Goal: Information Seeking & Learning: Learn about a topic

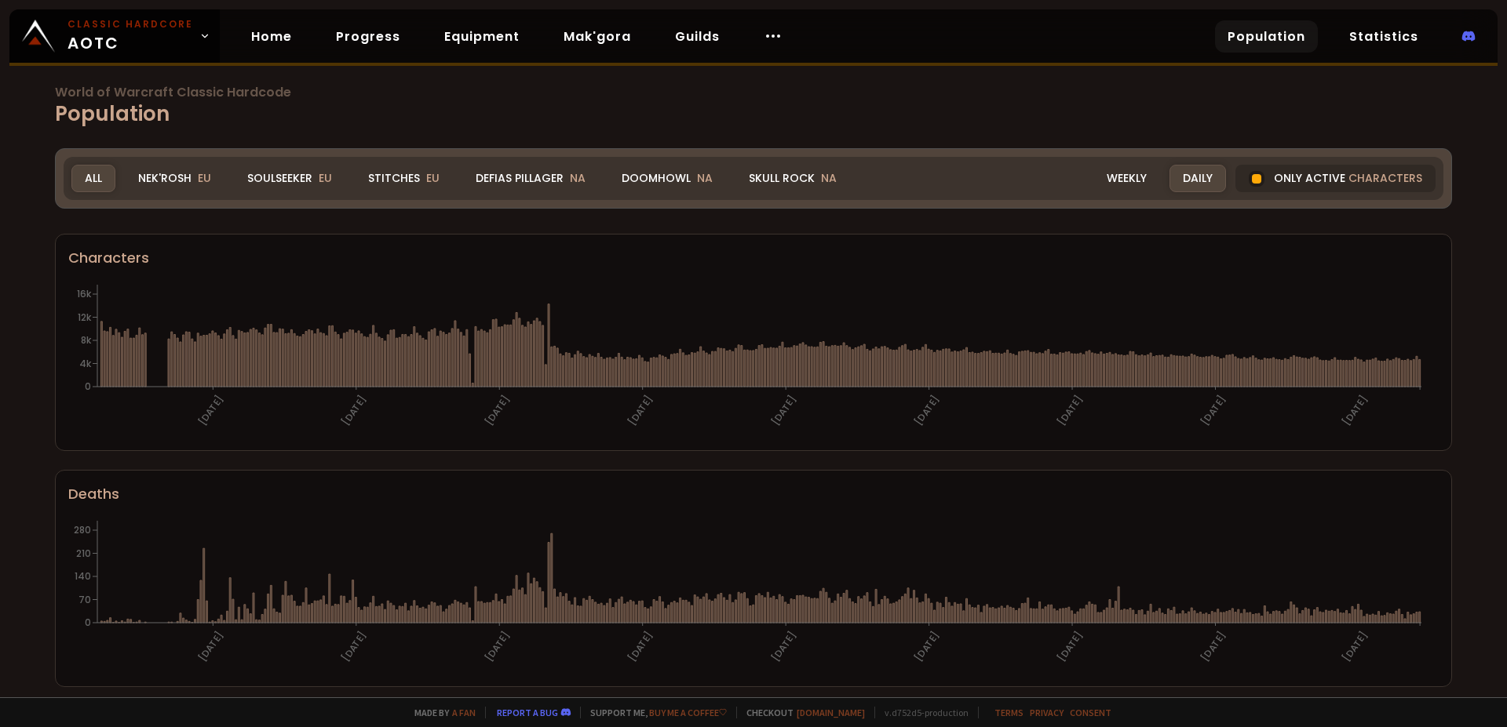
click at [188, 178] on div "Nek'Rosh EU" at bounding box center [175, 178] width 100 height 27
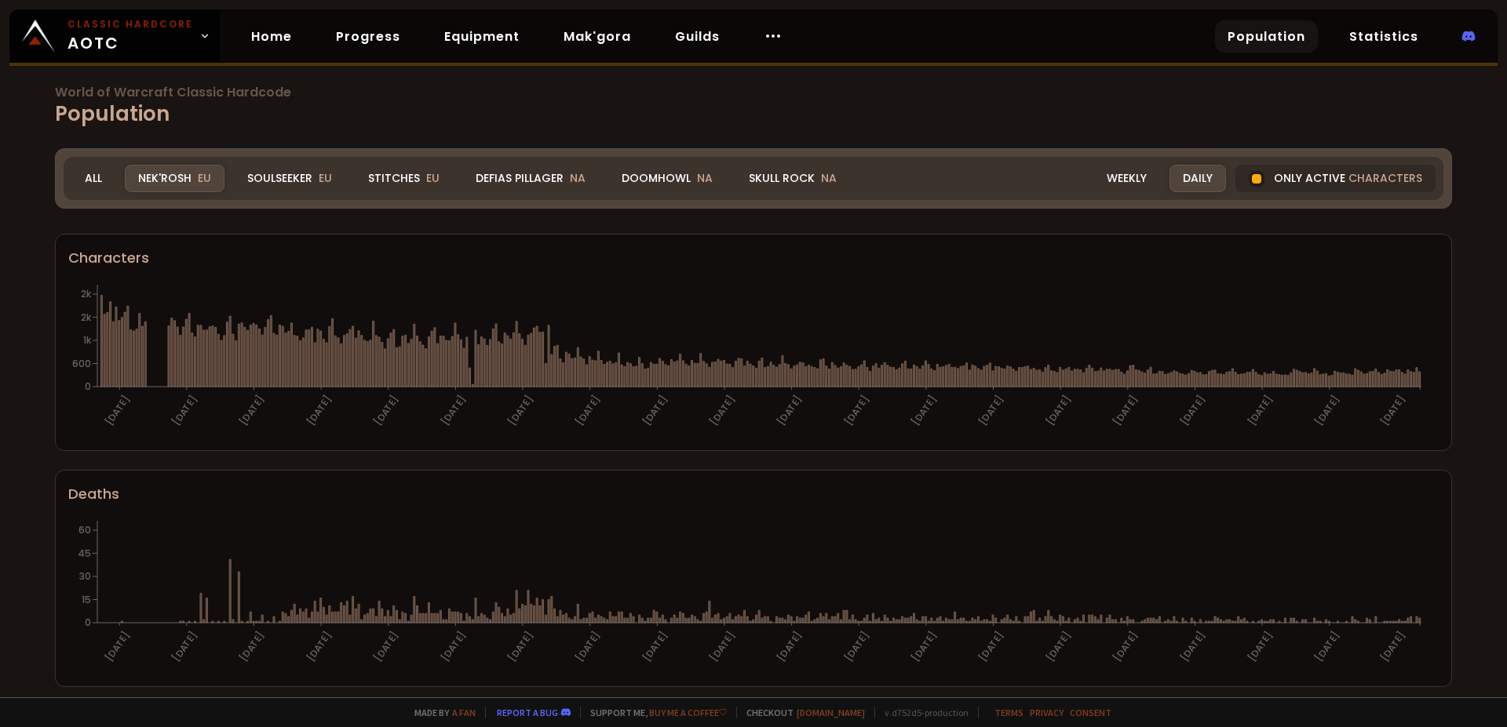
click at [267, 110] on h1 "World of Warcraft Classic Hardcode Population" at bounding box center [753, 107] width 1397 height 43
click at [276, 183] on div "Soulseeker EU" at bounding box center [289, 178] width 111 height 27
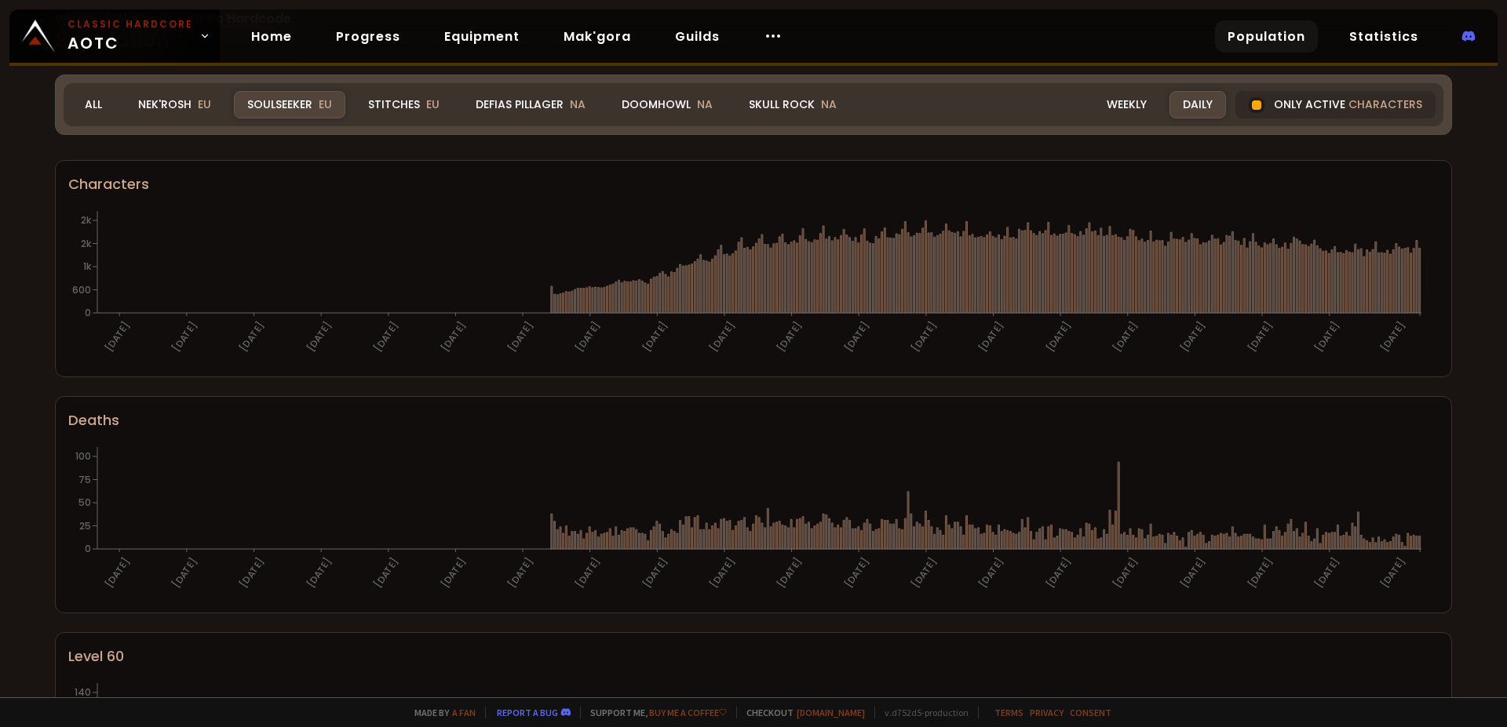
scroll to position [7, 0]
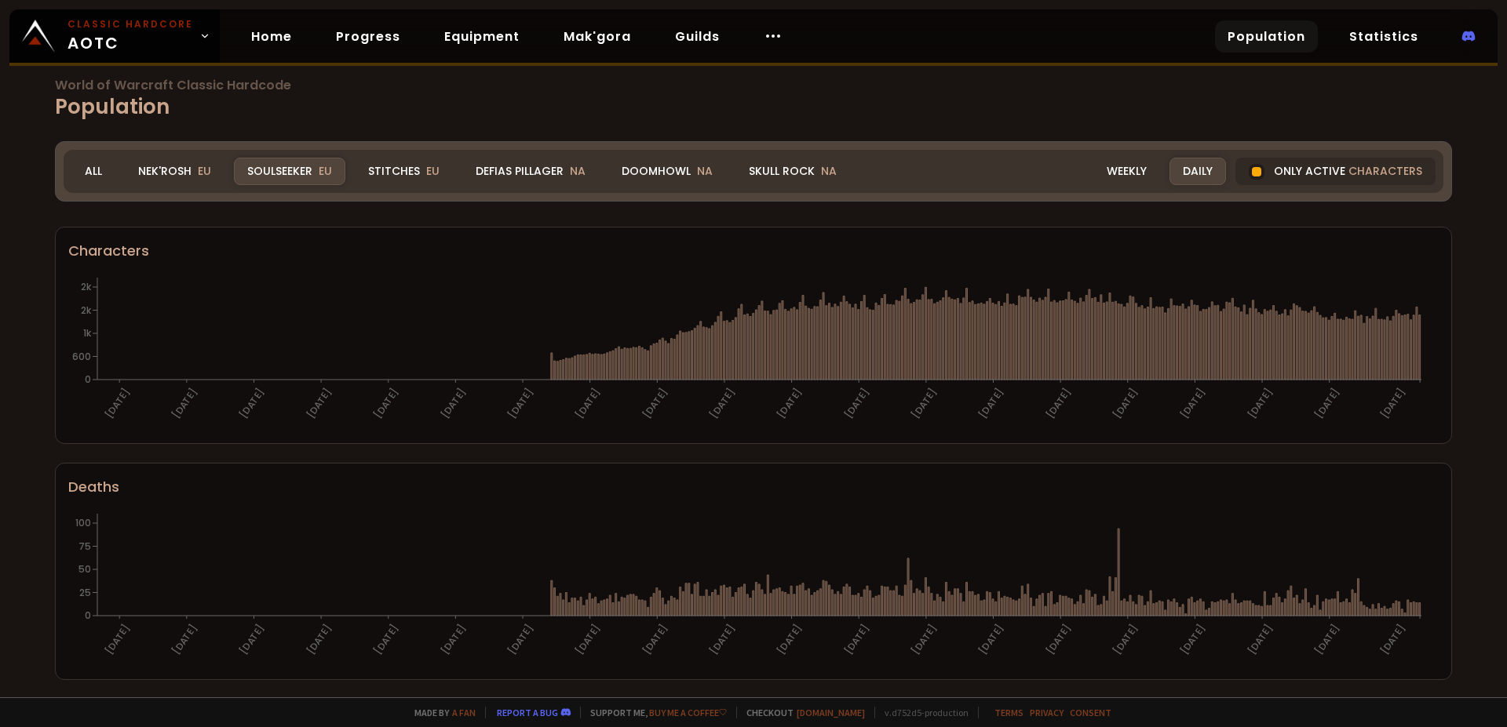
click at [428, 118] on h1 "World of Warcraft Classic Hardcode Population" at bounding box center [753, 100] width 1397 height 43
click at [413, 175] on div "Stitches EU" at bounding box center [404, 171] width 98 height 27
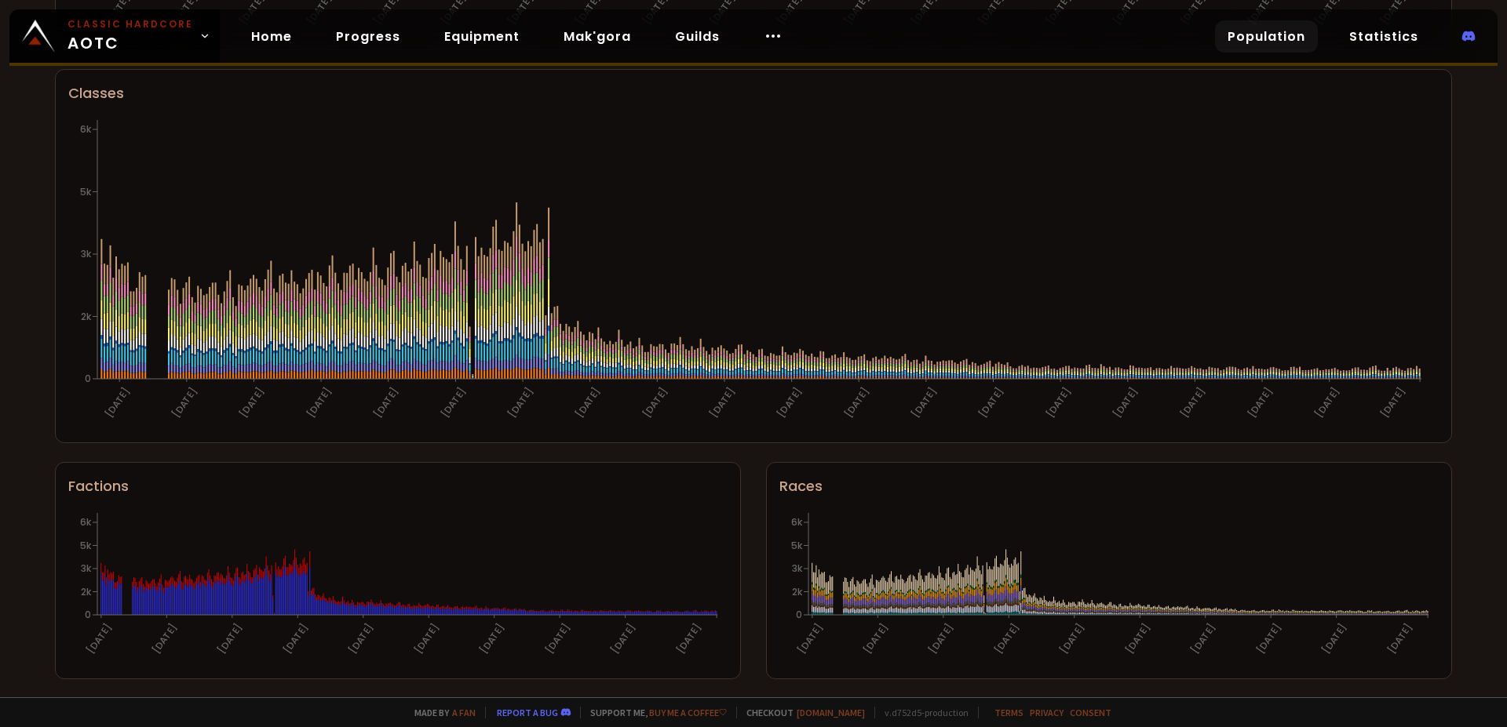
scroll to position [0, 0]
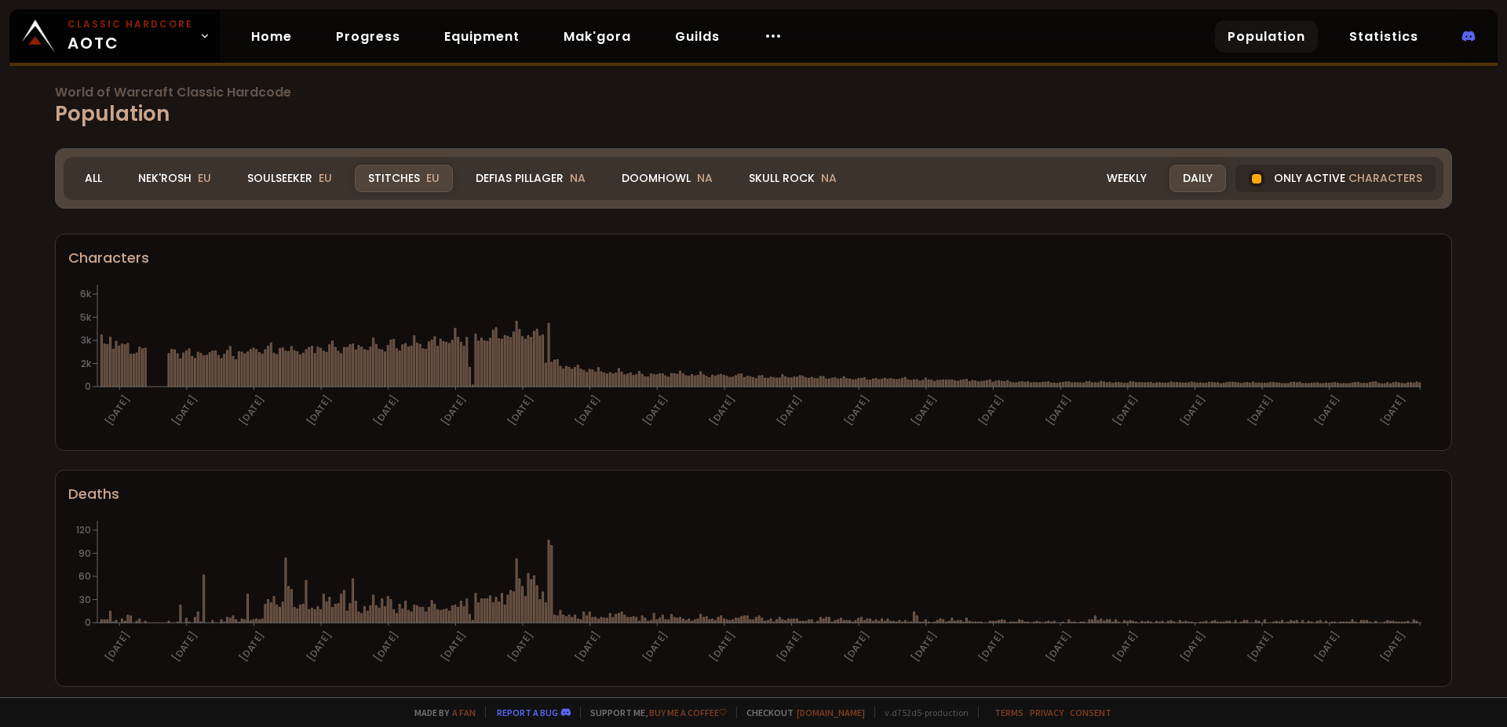
click at [523, 108] on h1 "World of Warcraft Classic Hardcode Population" at bounding box center [753, 107] width 1397 height 43
click at [538, 170] on div "Defias Pillager NA" at bounding box center [530, 178] width 137 height 27
click at [275, 177] on div "Soulseeker EU" at bounding box center [289, 178] width 111 height 27
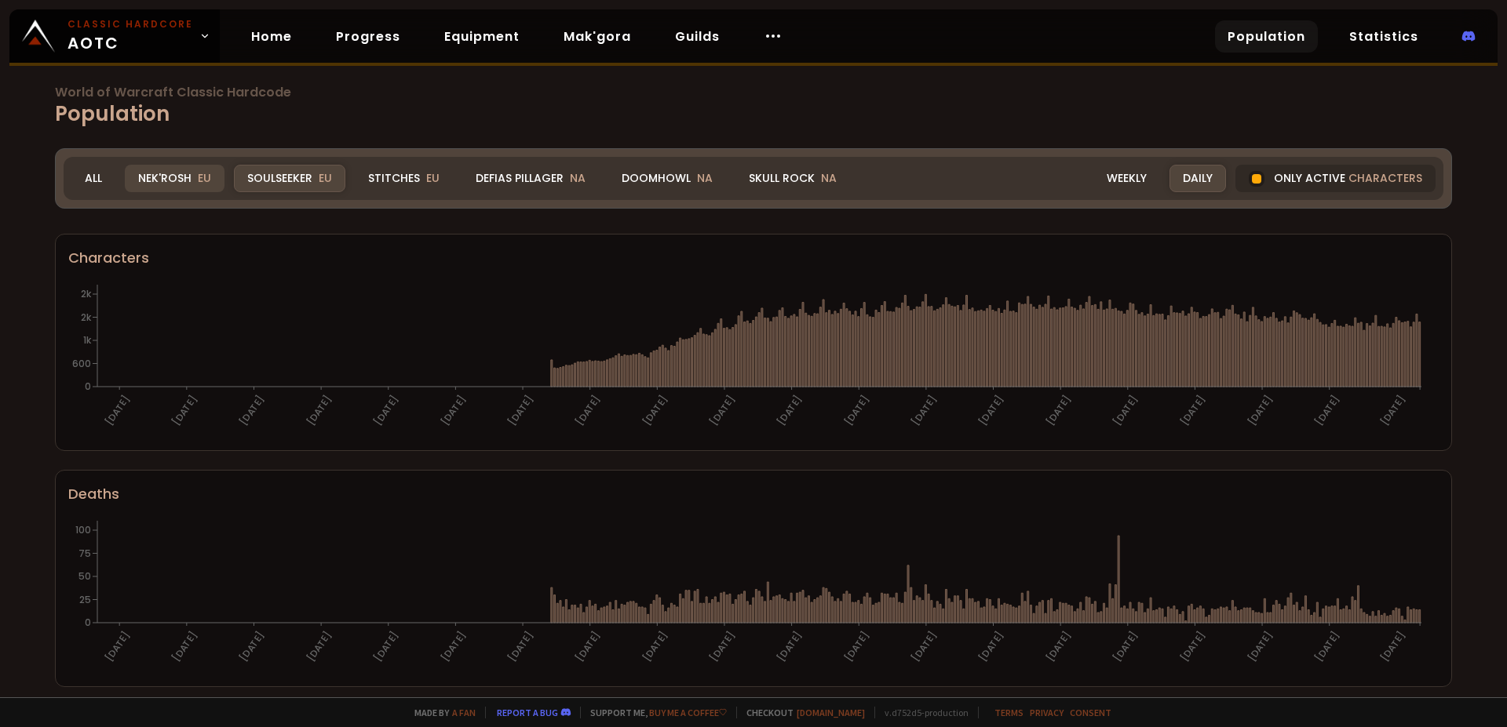
click at [193, 184] on div "Nek'Rosh EU" at bounding box center [175, 178] width 100 height 27
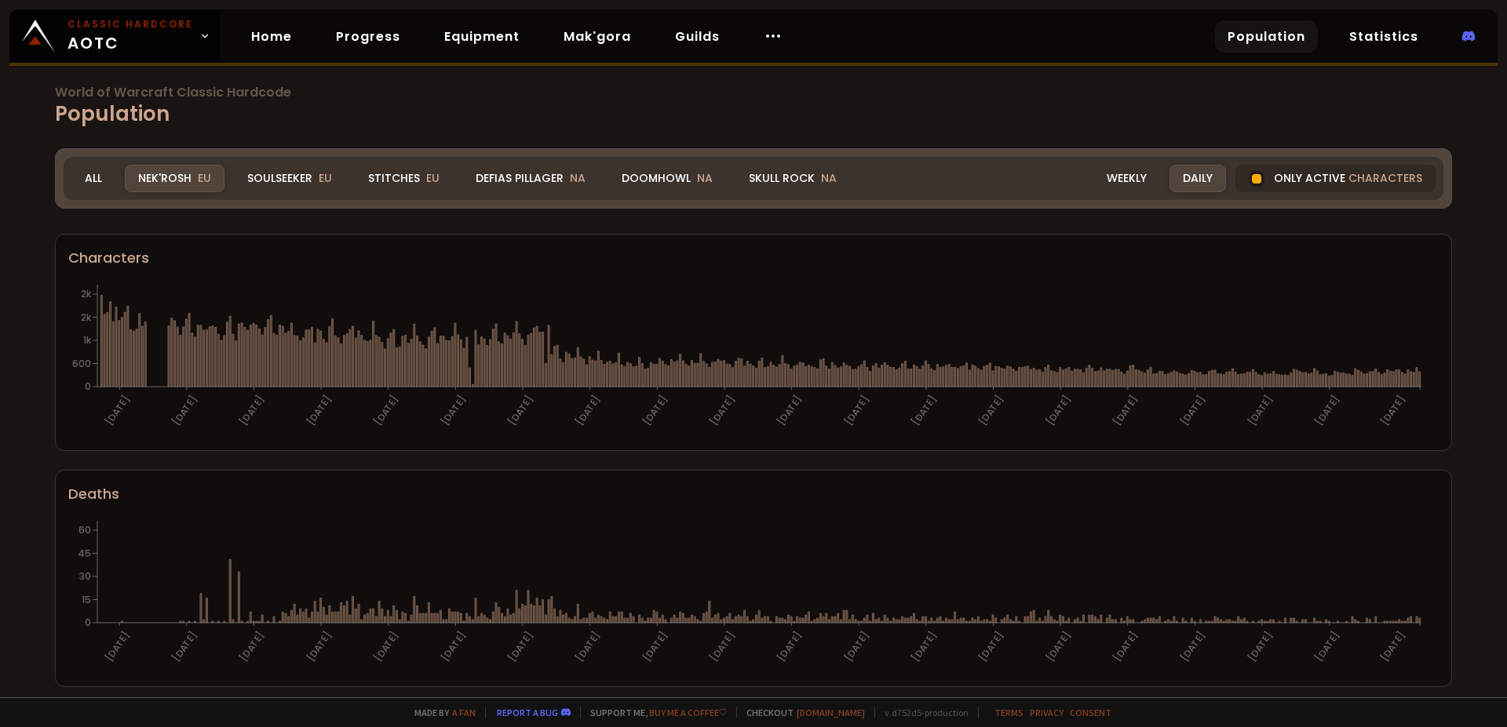
click at [260, 116] on h1 "World of Warcraft Classic Hardcode Population" at bounding box center [753, 107] width 1397 height 43
